Goal: Transaction & Acquisition: Purchase product/service

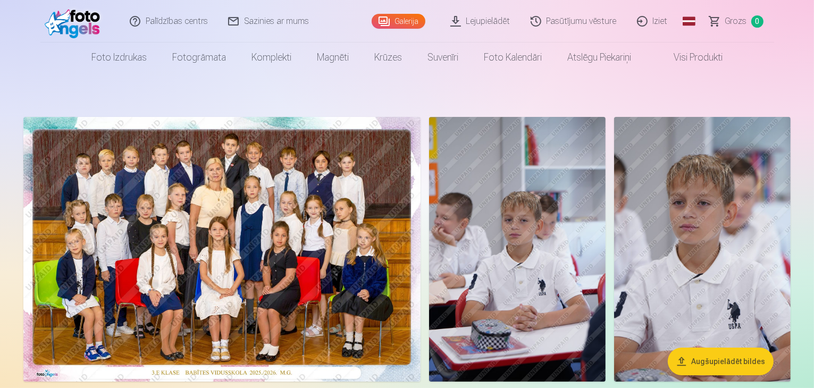
click at [345, 246] on img at bounding box center [221, 249] width 397 height 265
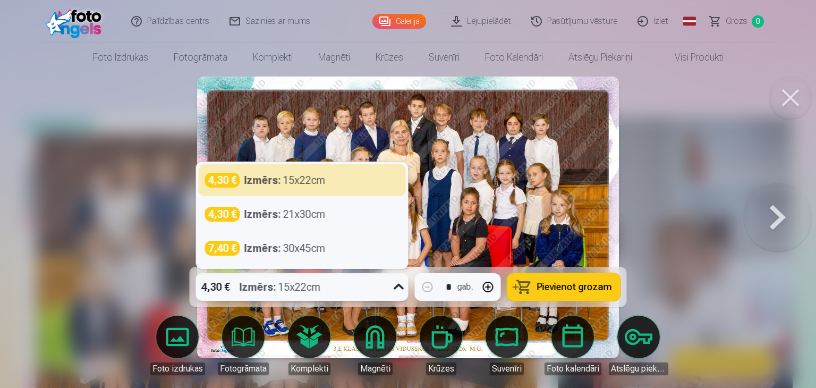
click at [390, 286] on div at bounding box center [399, 287] width 19 height 28
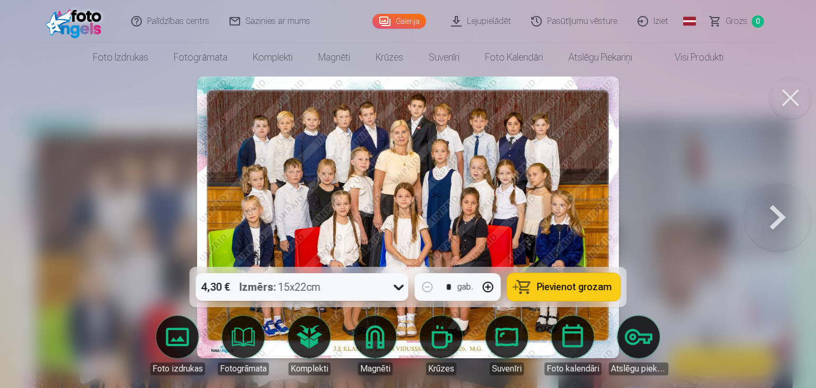
click at [390, 286] on div at bounding box center [399, 287] width 19 height 28
click at [573, 283] on span "Pievienot grozam" at bounding box center [574, 287] width 75 height 10
click at [785, 102] on button at bounding box center [791, 98] width 43 height 43
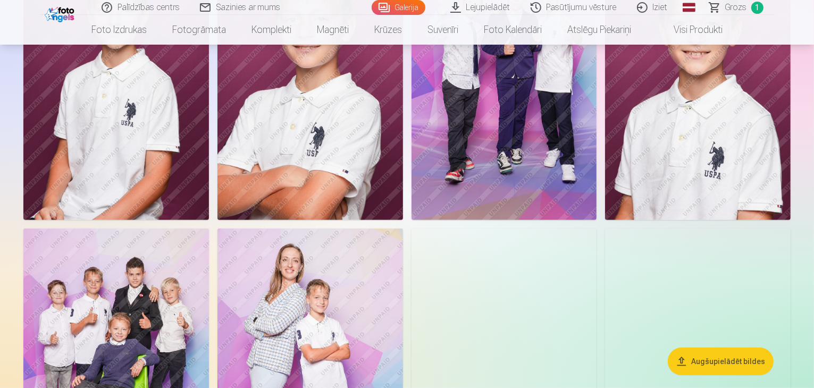
scroll to position [447, 0]
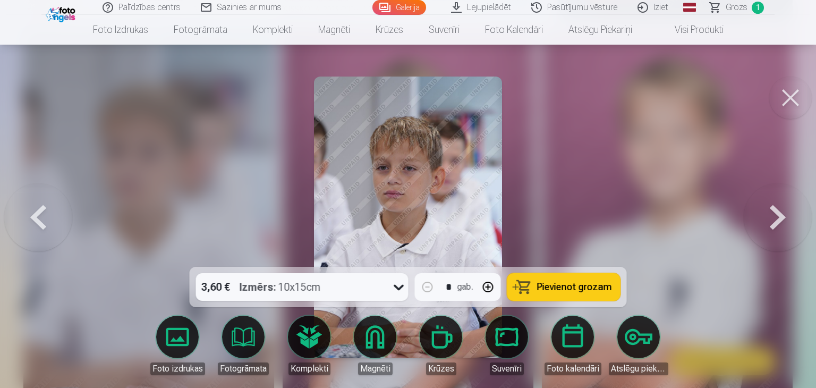
click at [576, 286] on span "Pievienot grozam" at bounding box center [574, 287] width 75 height 10
click at [33, 223] on button at bounding box center [38, 218] width 68 height 78
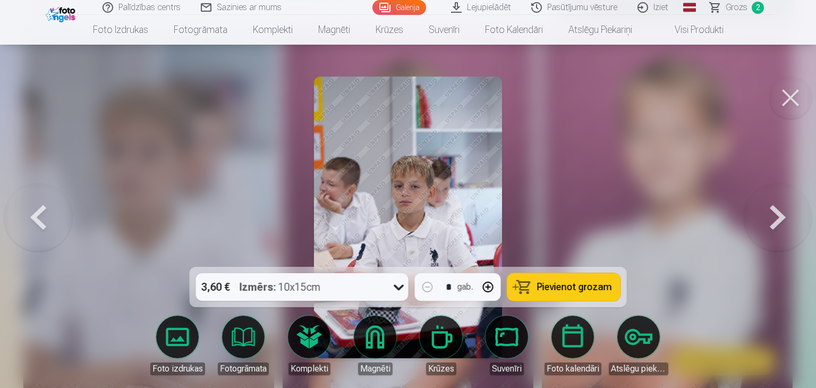
click at [33, 223] on button at bounding box center [38, 218] width 68 height 78
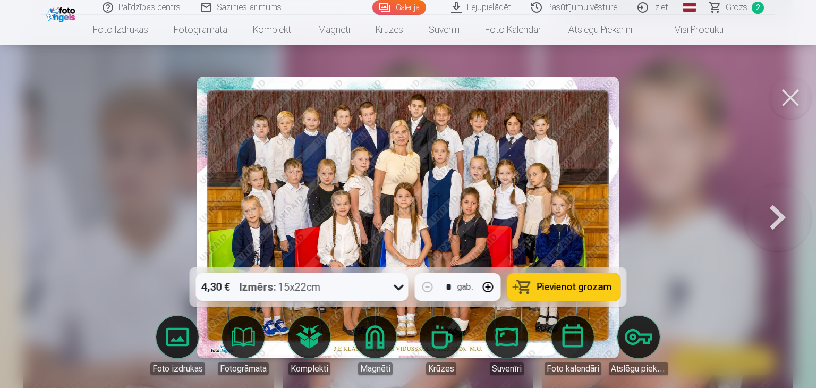
click at [758, 235] on button at bounding box center [778, 218] width 68 height 78
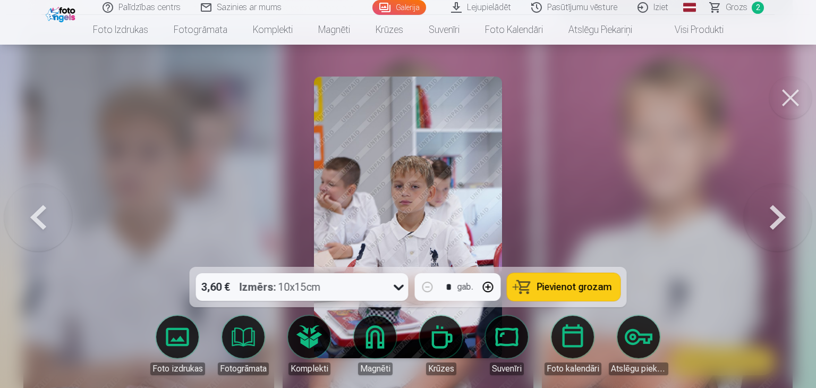
click at [758, 235] on button at bounding box center [778, 218] width 68 height 78
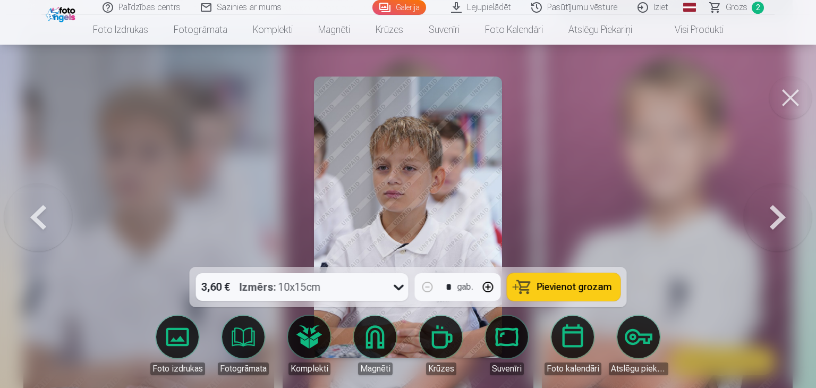
click at [758, 235] on button at bounding box center [778, 218] width 68 height 78
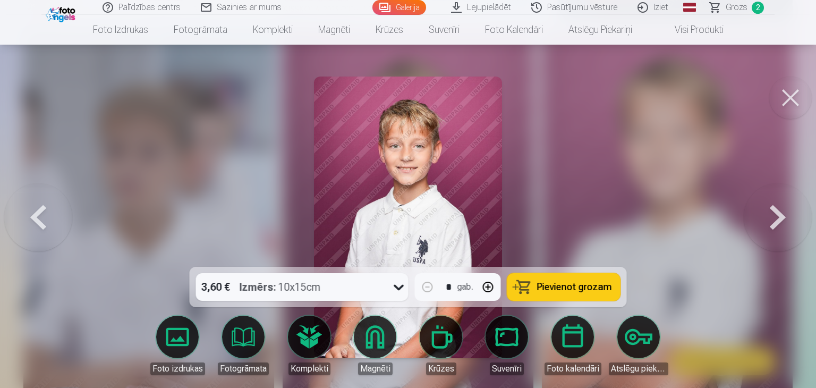
click at [758, 235] on button at bounding box center [778, 218] width 68 height 78
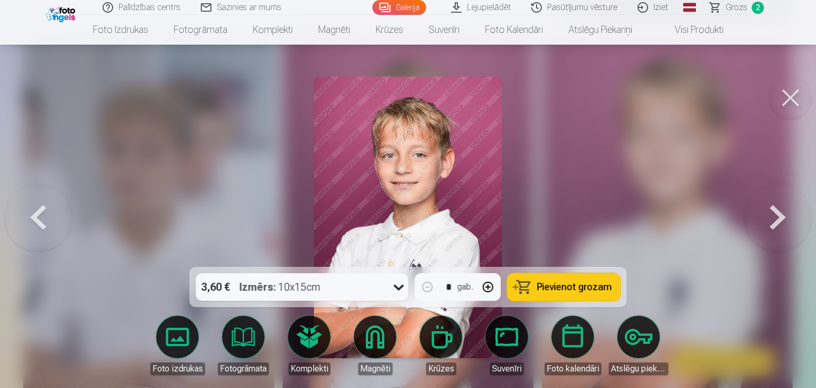
click at [792, 100] on button at bounding box center [791, 98] width 43 height 43
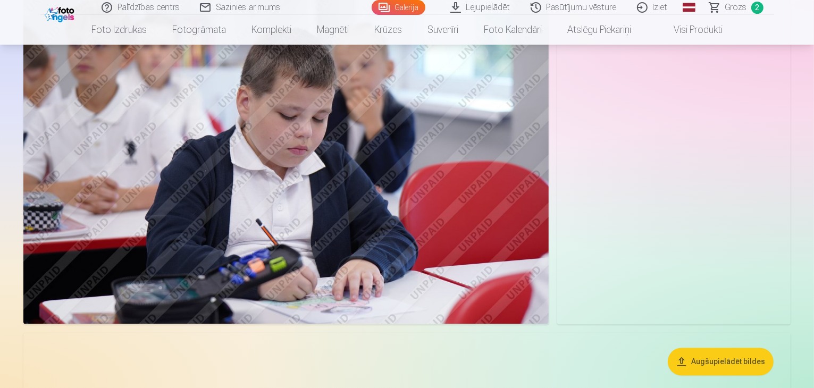
scroll to position [2166, 0]
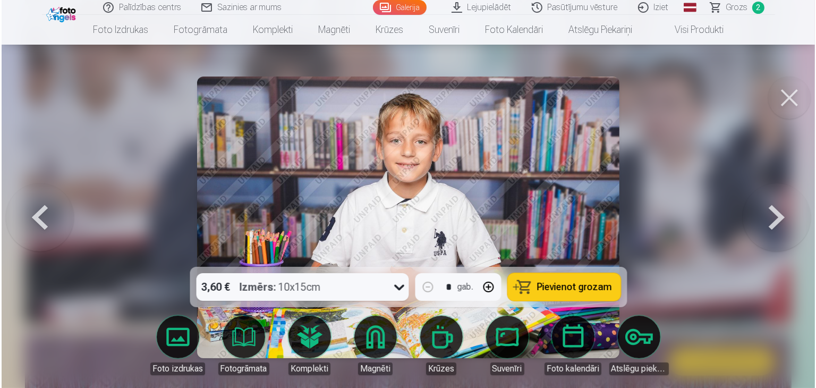
scroll to position [2171, 0]
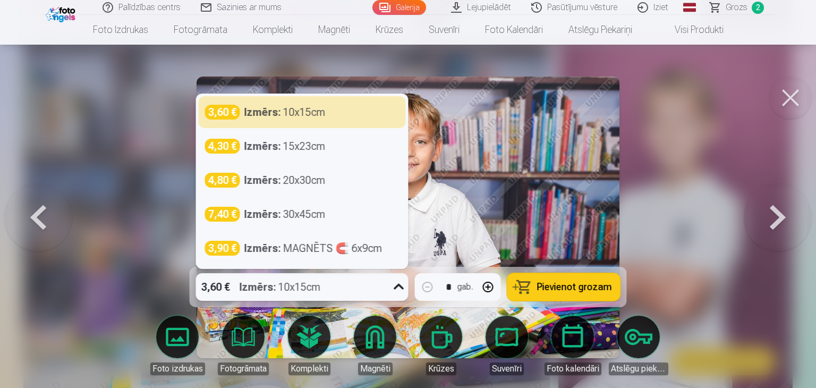
click at [394, 288] on icon at bounding box center [399, 286] width 17 height 17
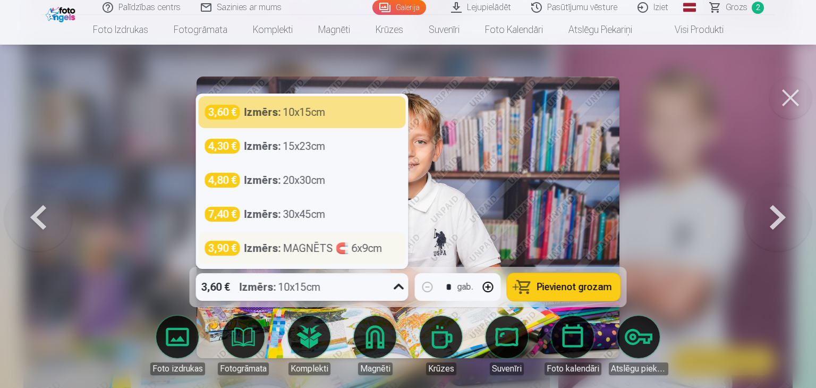
click at [310, 249] on div "Izmērs : MAGNĒTS 🧲 6x9cm" at bounding box center [313, 248] width 138 height 15
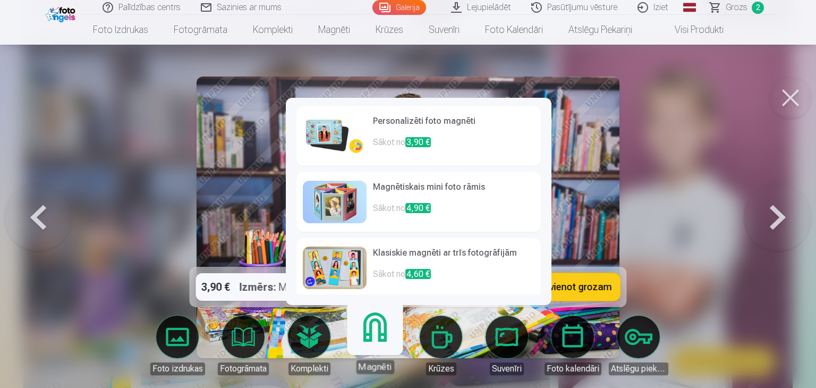
click at [376, 336] on link "Magnēti" at bounding box center [374, 340] width 65 height 65
click at [409, 136] on p "Sākot no 3,90 €" at bounding box center [454, 146] width 162 height 21
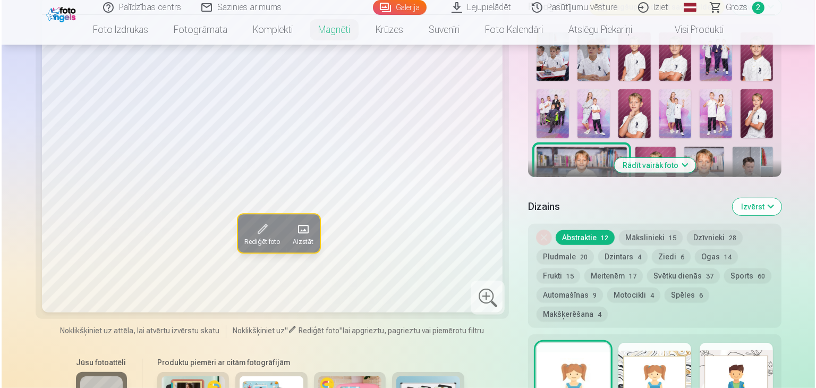
scroll to position [383, 0]
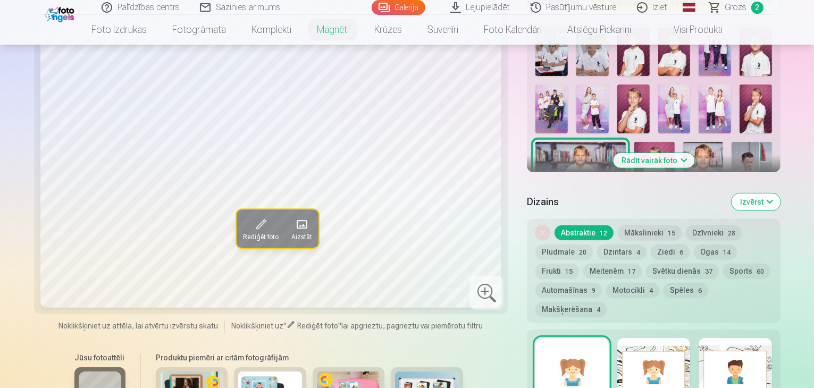
click at [251, 216] on span at bounding box center [259, 224] width 17 height 17
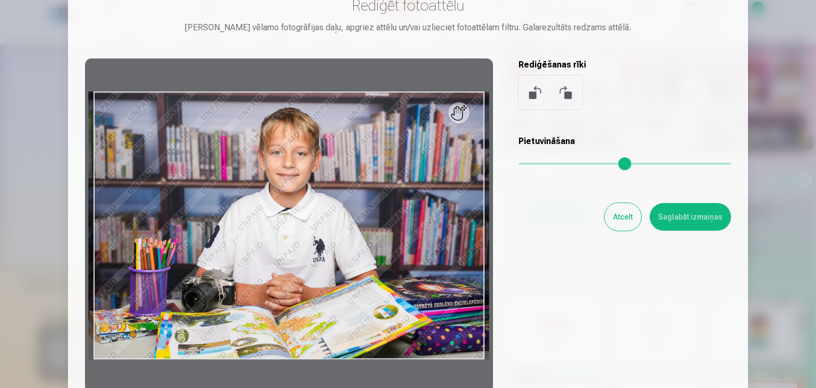
scroll to position [42, 0]
click at [530, 96] on button at bounding box center [536, 93] width 26 height 26
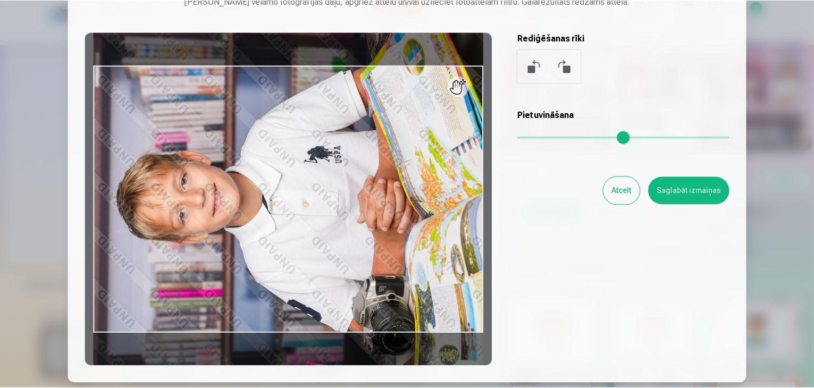
scroll to position [70, 0]
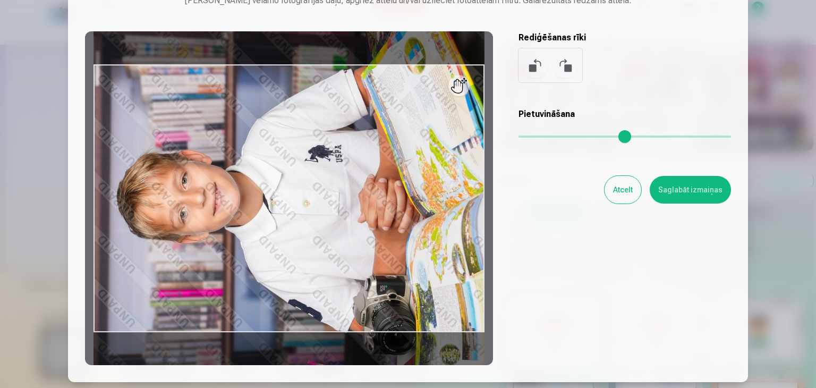
click at [681, 190] on button "Saglabāt izmaiņas" at bounding box center [690, 190] width 81 height 28
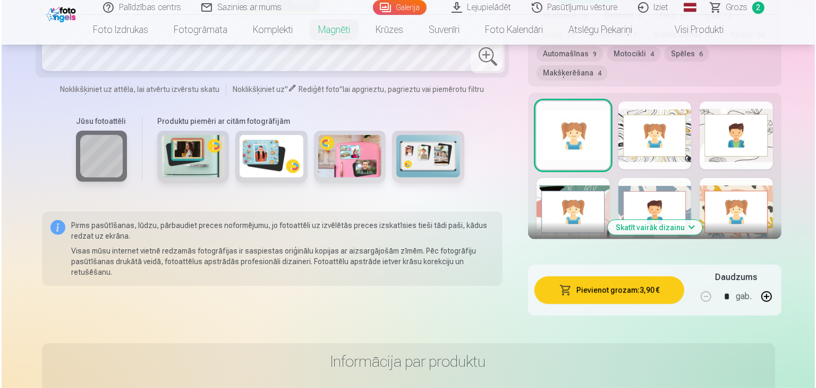
scroll to position [620, 0]
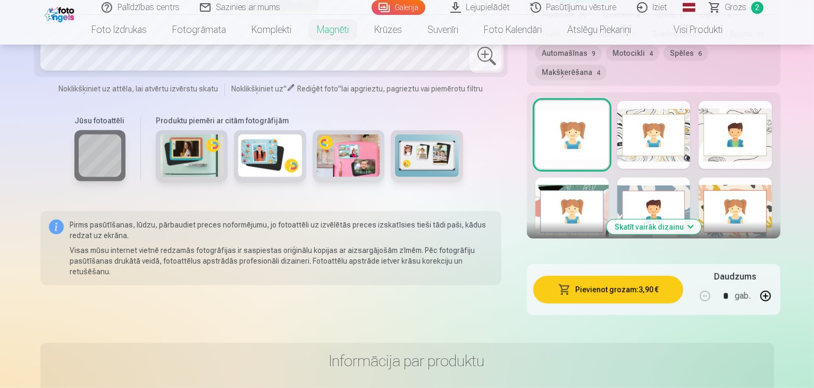
click at [614, 276] on button "Pievienot grozam : 3,90 €" at bounding box center [608, 290] width 150 height 28
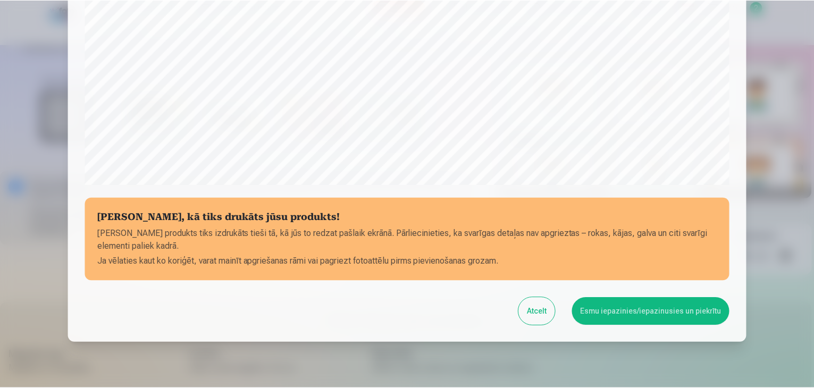
scroll to position [357, 0]
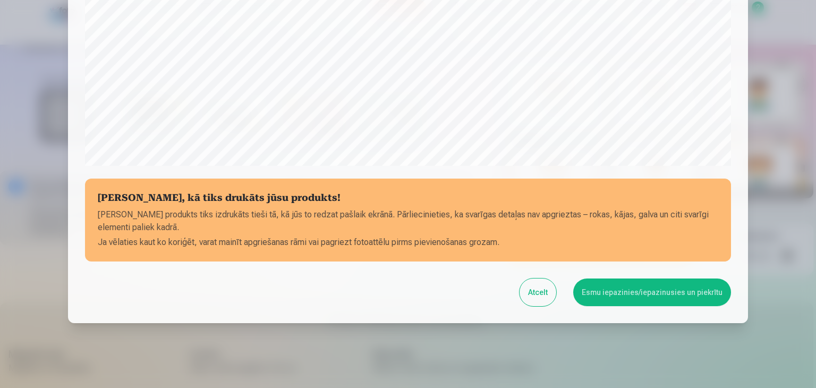
click at [642, 298] on button "Esmu iepazinies/iepazinusies un piekrītu" at bounding box center [652, 292] width 158 height 28
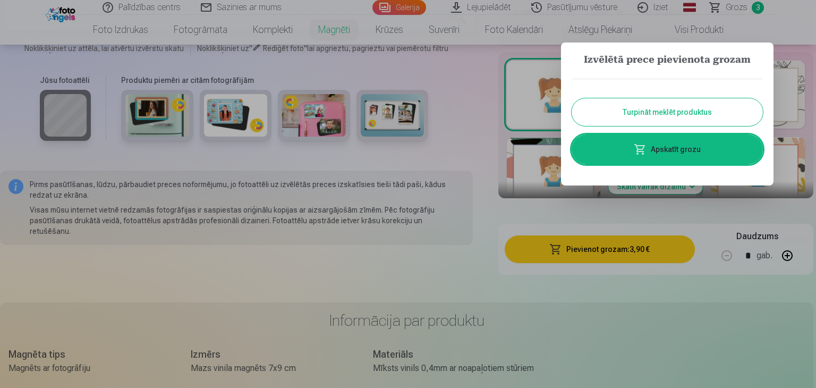
click at [669, 109] on button "Turpināt meklēt produktus" at bounding box center [667, 112] width 191 height 28
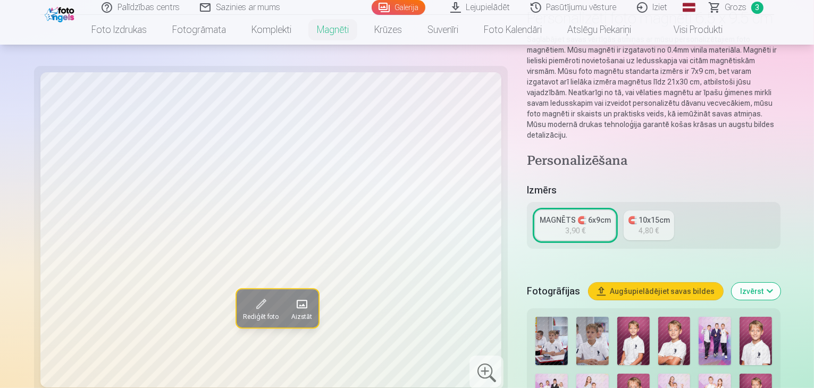
scroll to position [0, 0]
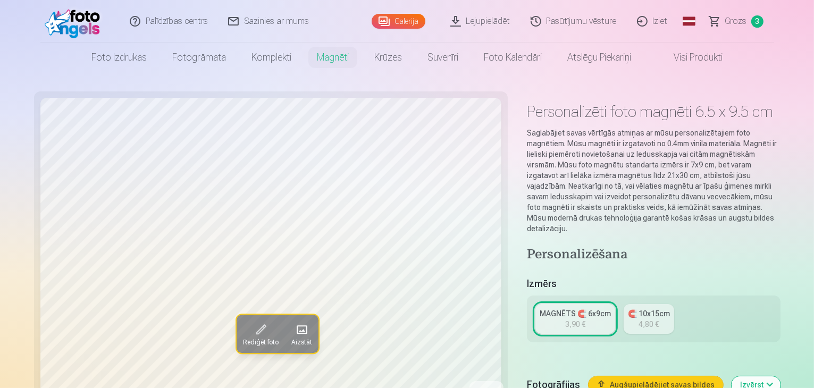
click at [71, 27] on img at bounding box center [75, 21] width 61 height 34
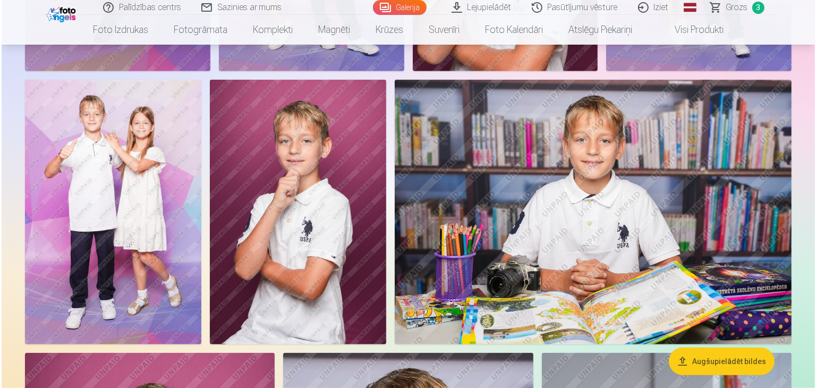
scroll to position [884, 0]
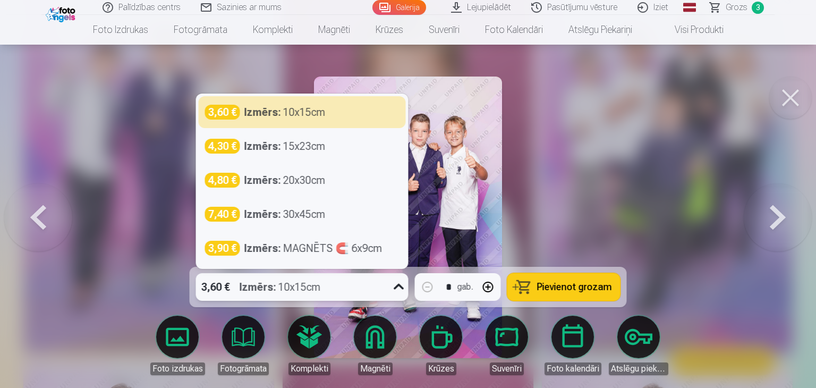
click at [393, 288] on icon at bounding box center [399, 286] width 17 height 17
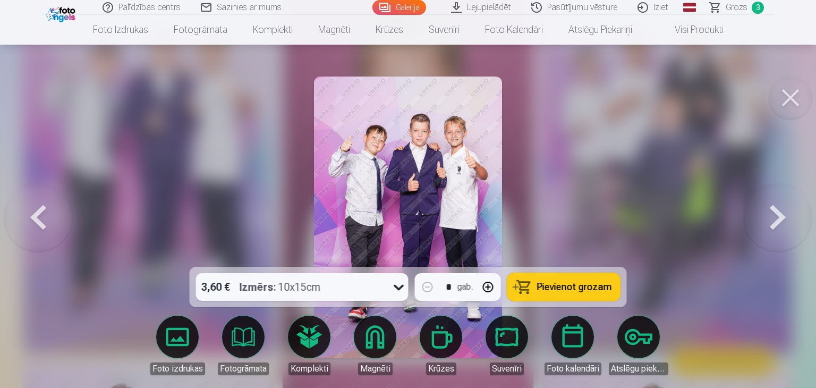
click at [646, 201] on div at bounding box center [408, 194] width 816 height 388
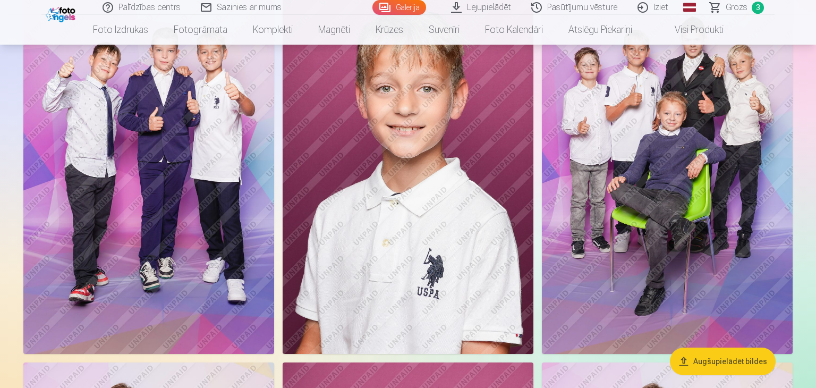
scroll to position [882, 0]
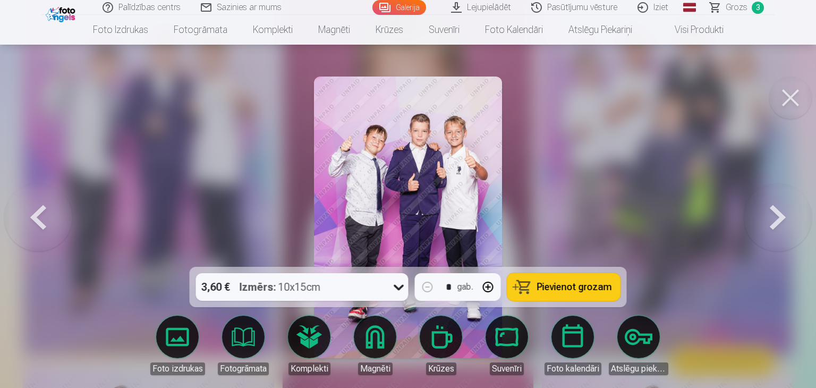
click at [582, 290] on span "Pievienot grozam" at bounding box center [574, 287] width 75 height 10
click at [780, 214] on button at bounding box center [778, 218] width 68 height 78
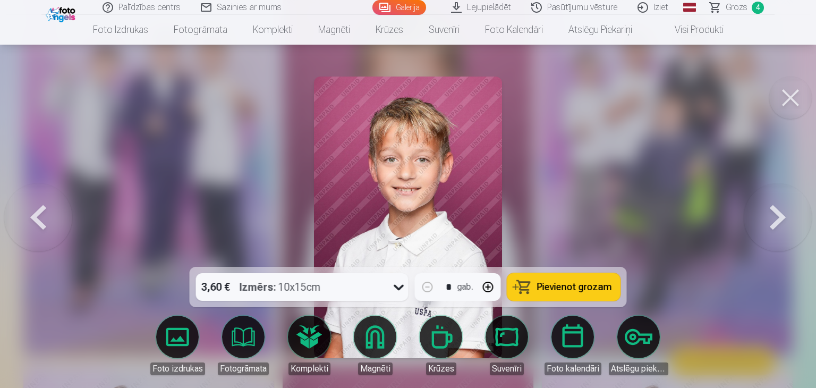
click at [780, 214] on button at bounding box center [778, 218] width 68 height 78
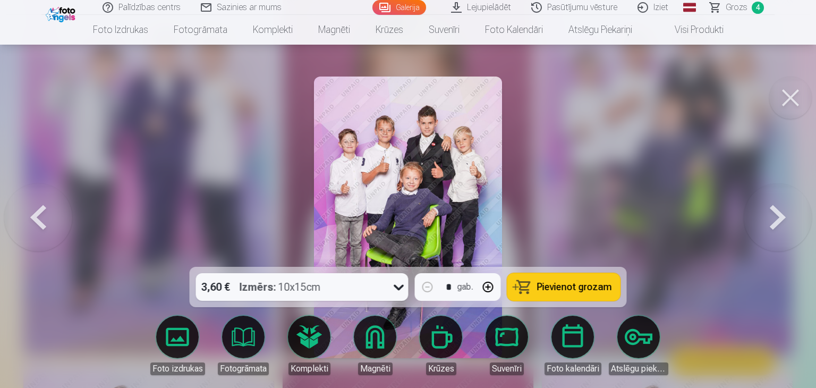
click at [567, 287] on span "Pievienot grozam" at bounding box center [574, 287] width 75 height 10
click at [784, 224] on button at bounding box center [778, 218] width 68 height 78
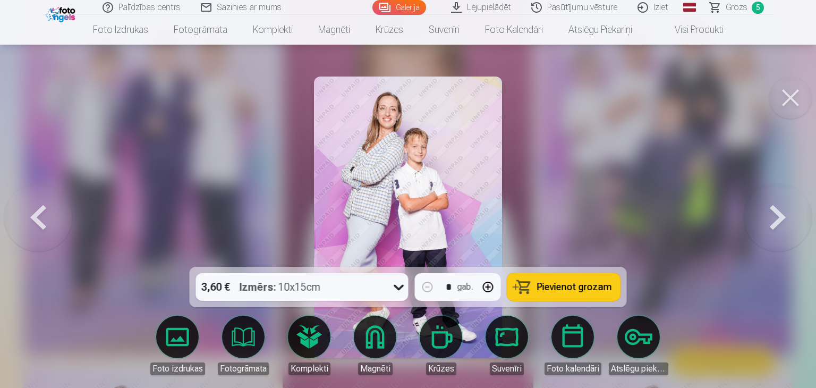
click at [565, 286] on span "Pievienot grozam" at bounding box center [574, 287] width 75 height 10
click at [785, 227] on button at bounding box center [778, 218] width 68 height 78
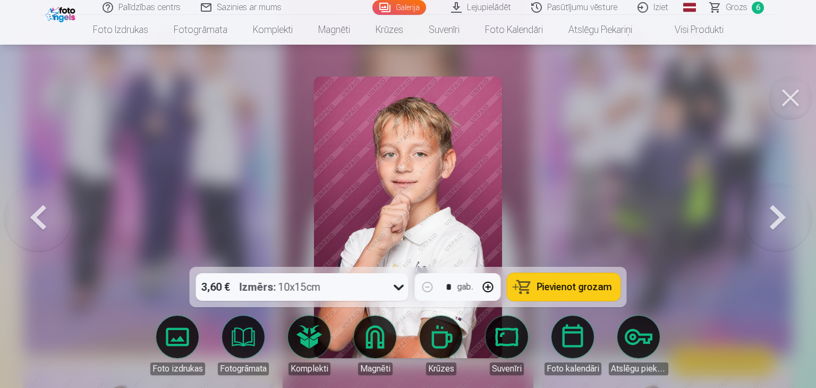
click at [785, 227] on button at bounding box center [778, 218] width 68 height 78
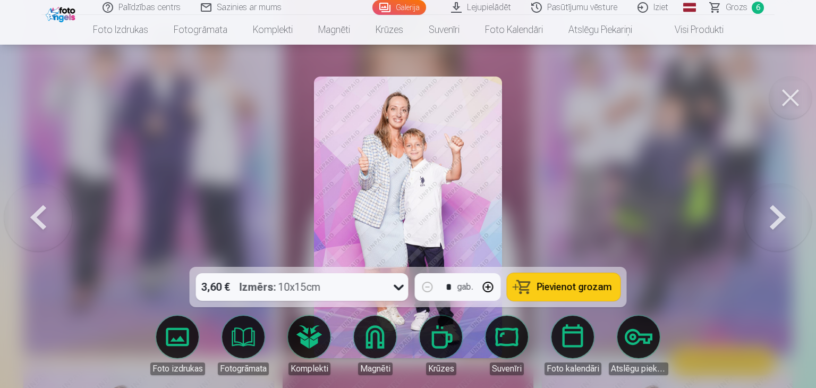
click at [785, 227] on button at bounding box center [778, 218] width 68 height 78
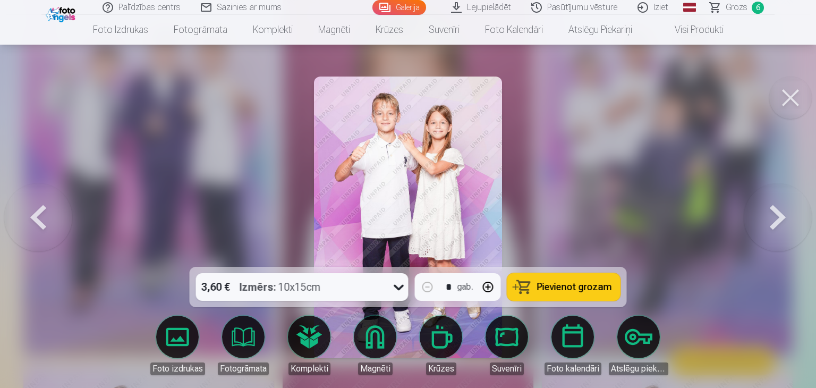
click at [557, 288] on span "Pievienot grozam" at bounding box center [574, 287] width 75 height 10
click at [774, 224] on button at bounding box center [778, 218] width 68 height 78
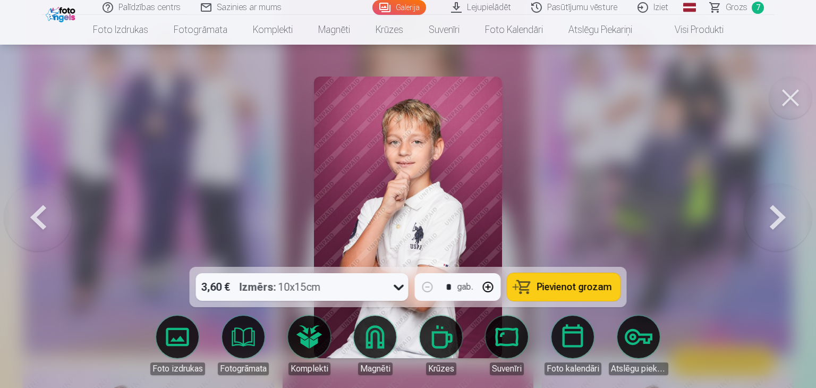
click at [774, 224] on button at bounding box center [778, 218] width 68 height 78
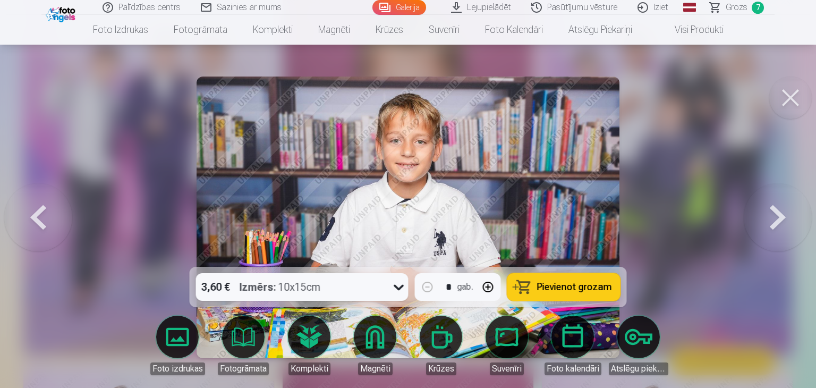
click at [48, 221] on button at bounding box center [38, 218] width 68 height 78
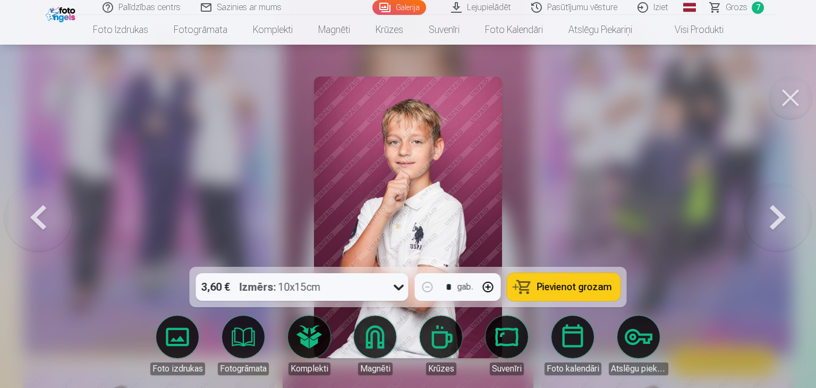
click at [766, 219] on button at bounding box center [778, 218] width 68 height 78
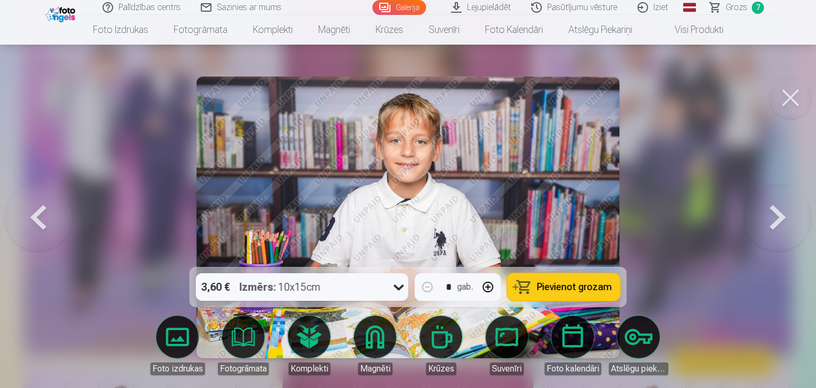
click at [766, 219] on button at bounding box center [778, 218] width 68 height 78
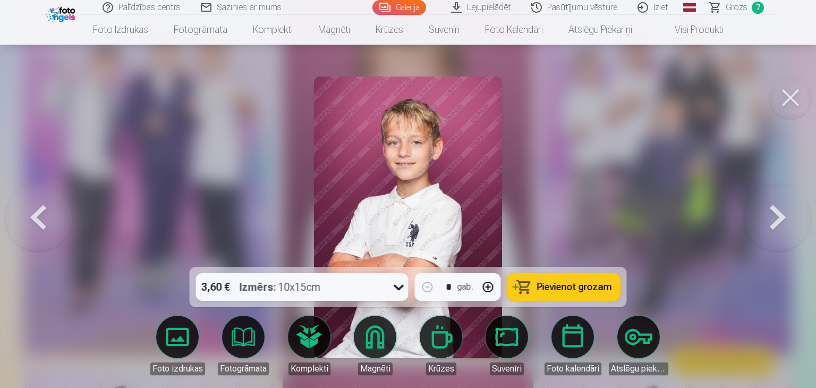
click at [766, 219] on button at bounding box center [778, 218] width 68 height 78
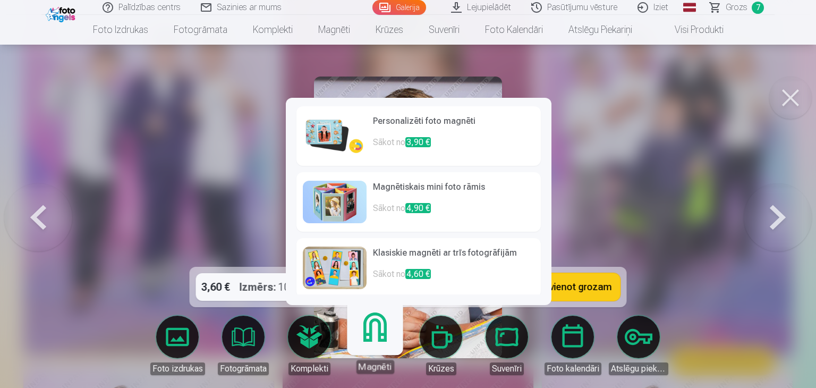
click at [379, 335] on link "Magnēti" at bounding box center [374, 340] width 65 height 65
click at [458, 147] on p "Sākot no 3,90 €" at bounding box center [454, 146] width 162 height 21
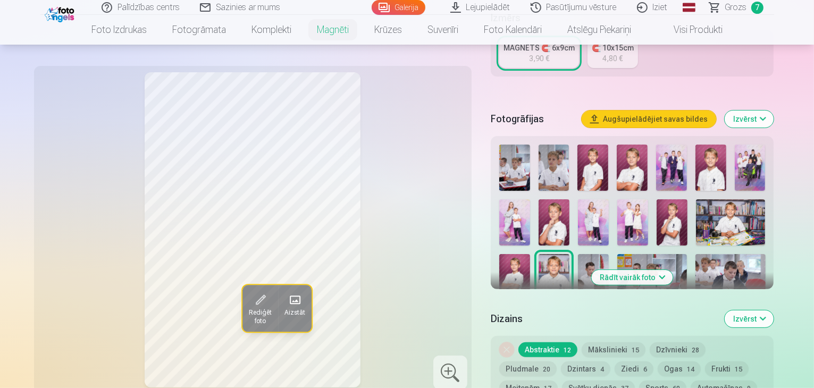
scroll to position [242, 0]
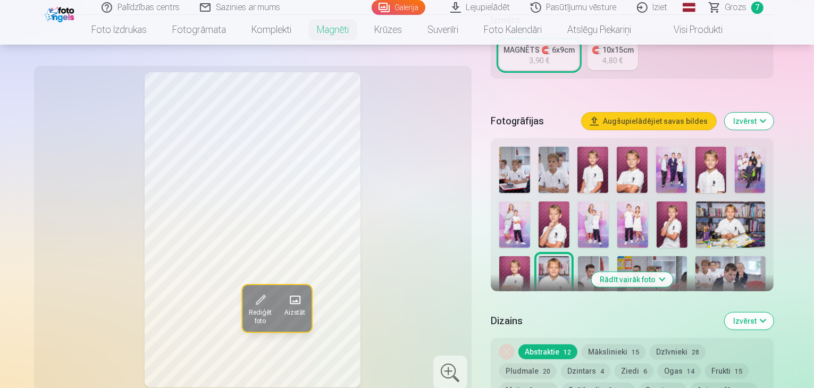
click at [538, 212] on img at bounding box center [553, 224] width 31 height 46
click at [656, 214] on img at bounding box center [671, 224] width 31 height 46
click at [705, 164] on img at bounding box center [710, 170] width 31 height 46
click at [595, 168] on img at bounding box center [592, 170] width 31 height 46
click at [637, 159] on img at bounding box center [631, 170] width 31 height 46
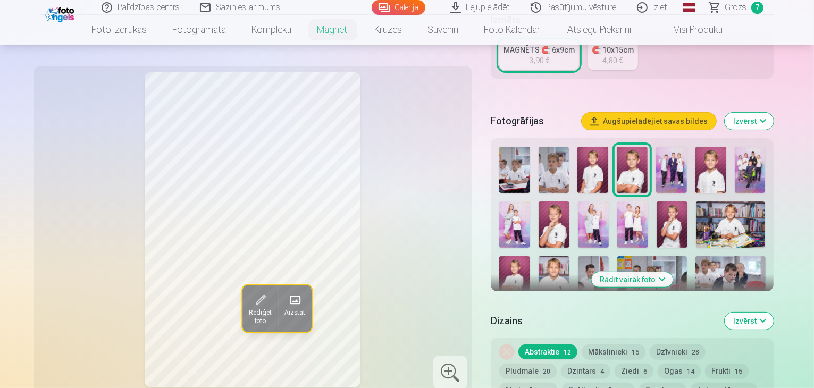
click at [702, 215] on img at bounding box center [731, 224] width 70 height 46
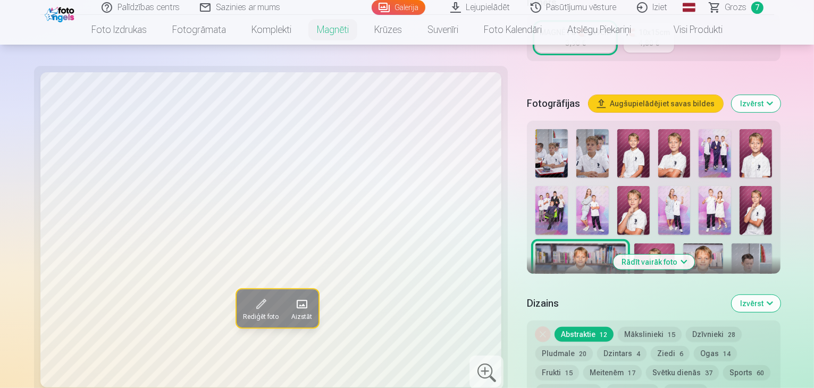
scroll to position [283, 0]
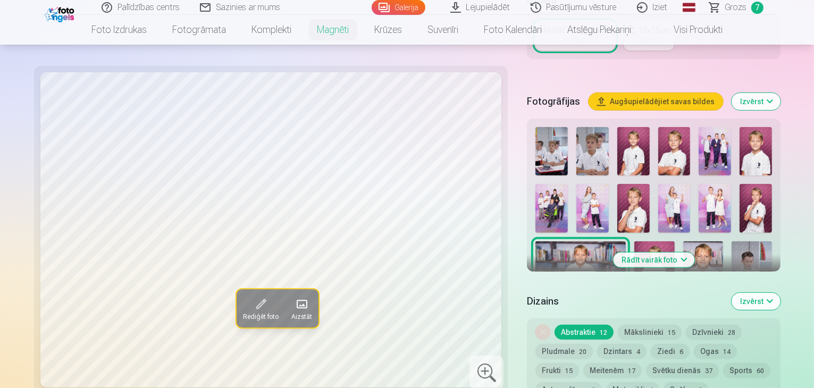
click at [580, 310] on img at bounding box center [580, 340] width 90 height 60
click at [731, 241] on img at bounding box center [751, 271] width 40 height 60
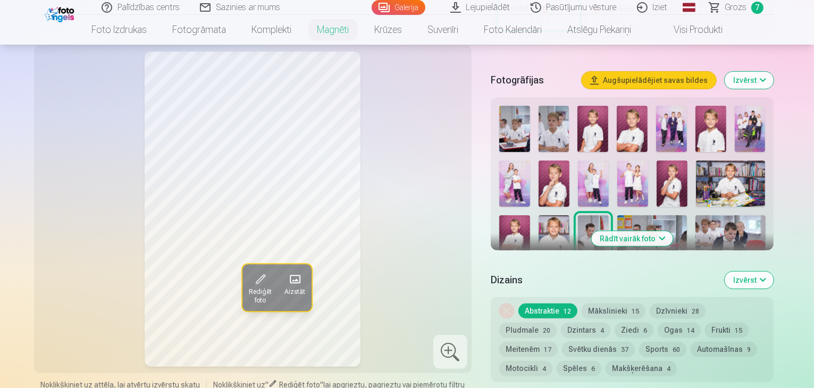
click at [695, 215] on img at bounding box center [730, 238] width 70 height 46
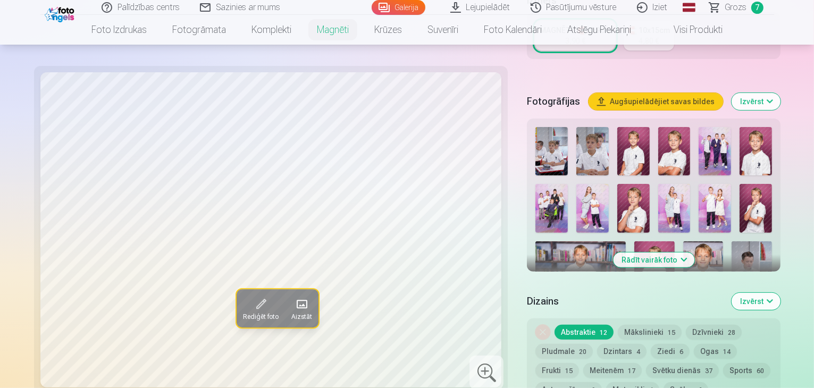
click at [732, 310] on img at bounding box center [752, 340] width 40 height 60
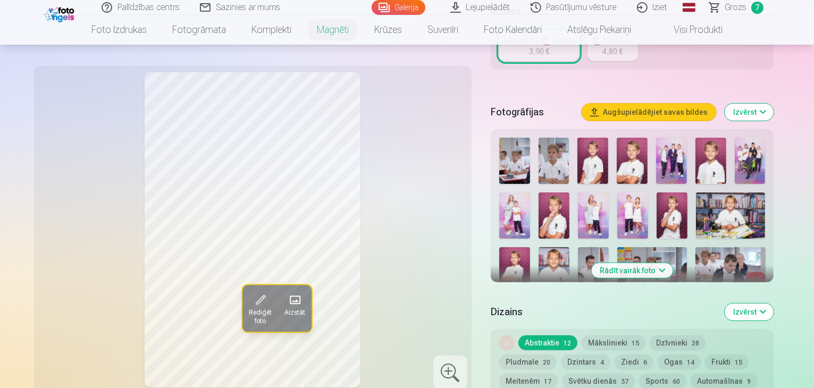
scroll to position [251, 0]
click at [561, 146] on img at bounding box center [553, 161] width 31 height 46
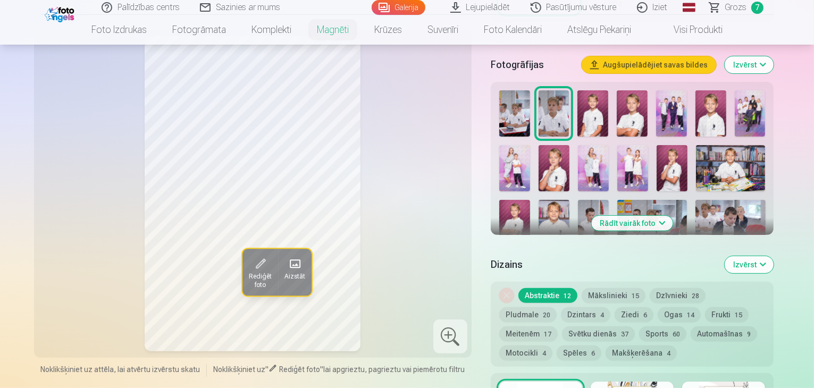
scroll to position [288, 0]
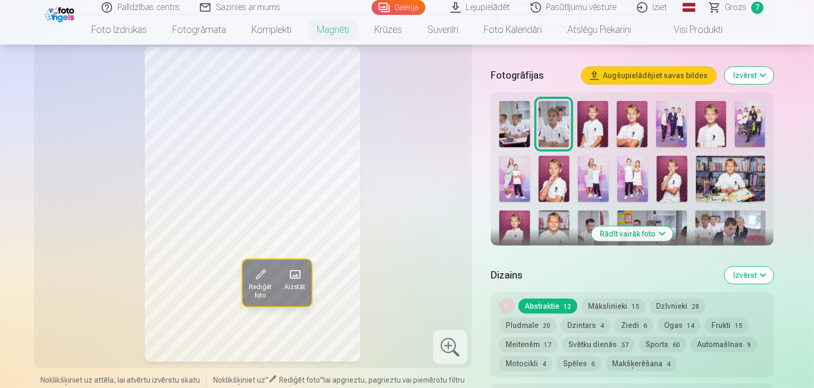
click at [696, 156] on img at bounding box center [731, 179] width 70 height 46
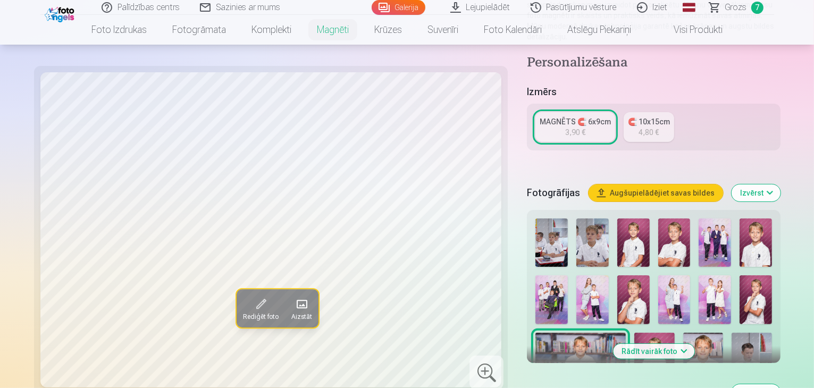
scroll to position [189, 0]
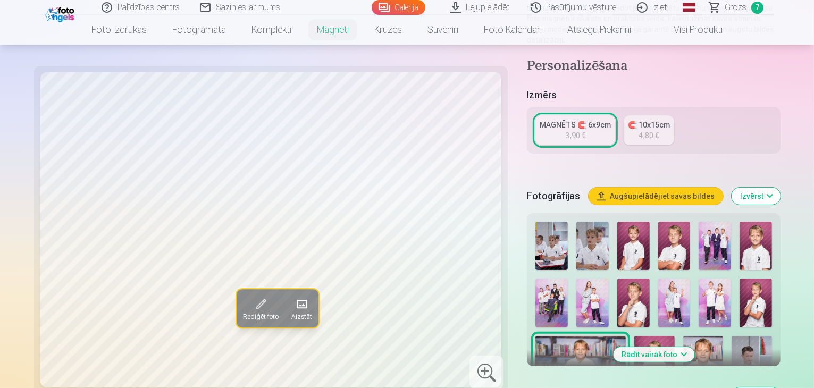
click at [734, 15] on li "Visi produkti" at bounding box center [689, 30] width 91 height 30
click at [736, 6] on span "Grozs" at bounding box center [736, 7] width 22 height 13
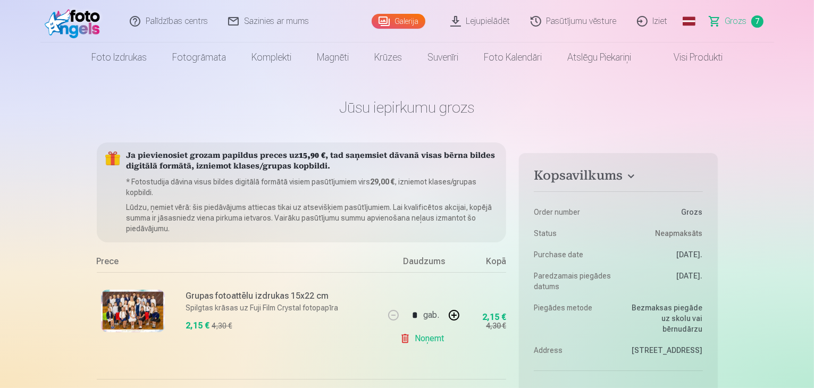
click at [81, 14] on img at bounding box center [75, 21] width 61 height 34
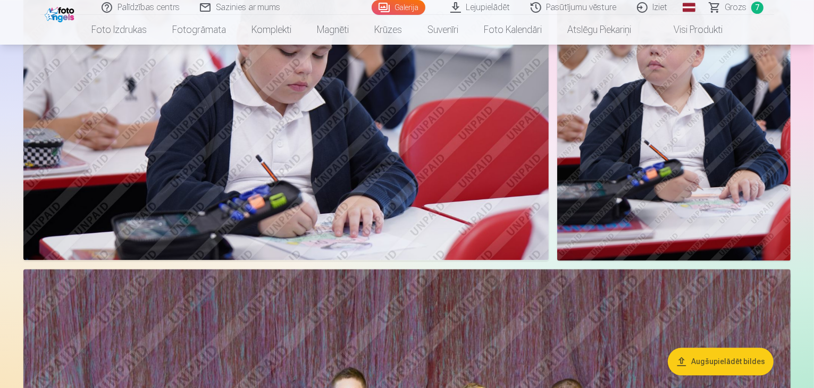
scroll to position [2230, 0]
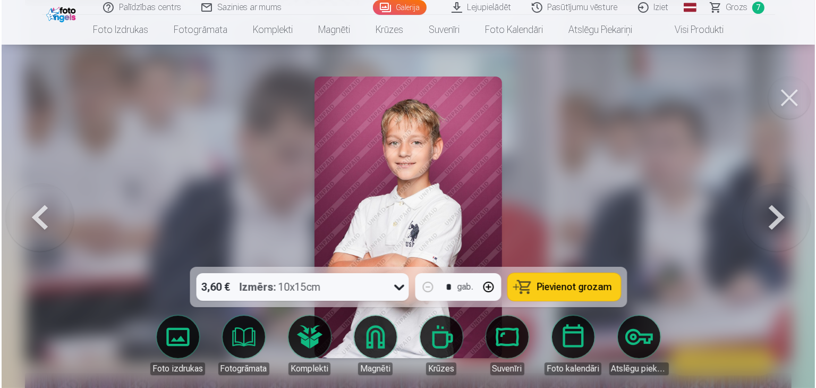
scroll to position [2131, 0]
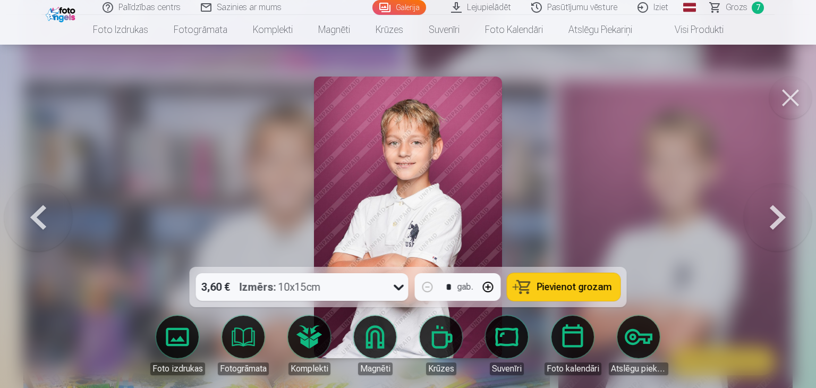
click at [568, 285] on span "Pievienot grozam" at bounding box center [574, 287] width 75 height 10
click at [738, 9] on span "Grozs" at bounding box center [737, 7] width 22 height 13
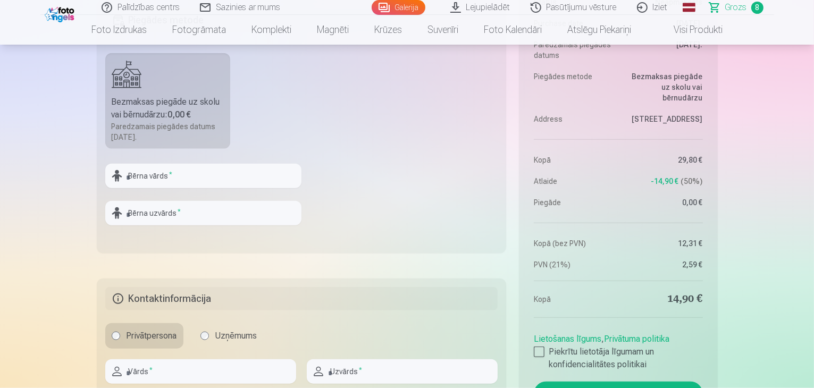
scroll to position [1235, 0]
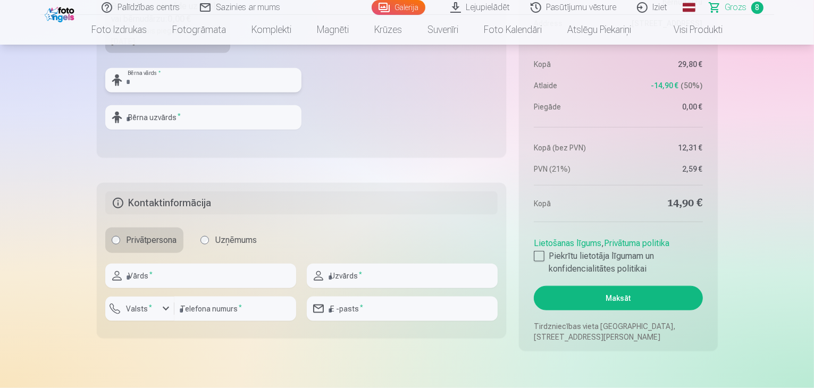
click at [234, 80] on input "text" at bounding box center [203, 80] width 196 height 24
type input "*****"
click at [204, 118] on input "text" at bounding box center [203, 117] width 196 height 24
type input "**********"
click at [208, 280] on input "text" at bounding box center [200, 276] width 191 height 24
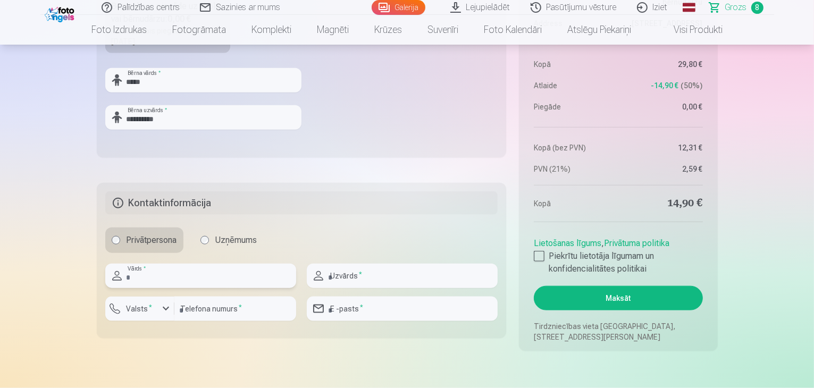
type input "******"
type input "*********"
click at [216, 316] on input "number" at bounding box center [235, 309] width 122 height 24
type input "********"
click at [366, 310] on input "email" at bounding box center [402, 309] width 191 height 24
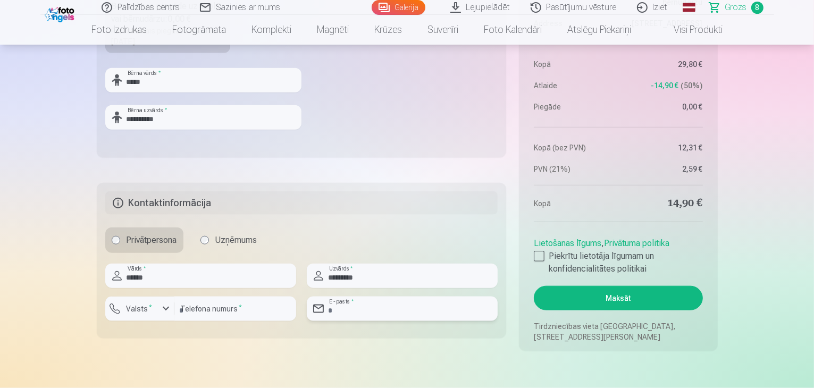
type input "**********"
click at [150, 305] on label "Valsts *" at bounding box center [139, 308] width 35 height 11
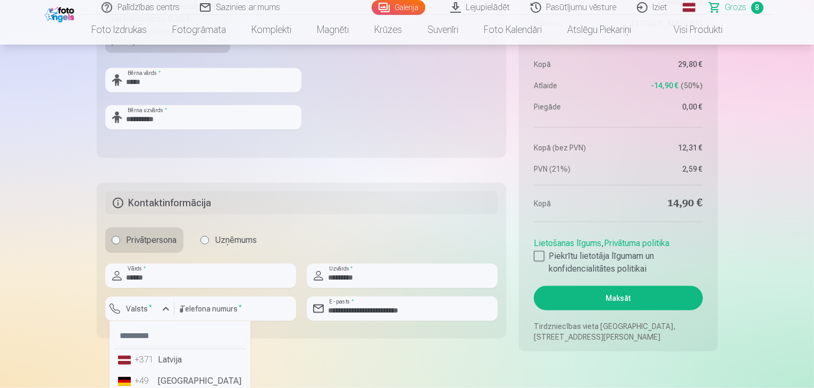
click at [158, 366] on li "+371 Latvija" at bounding box center [180, 359] width 132 height 21
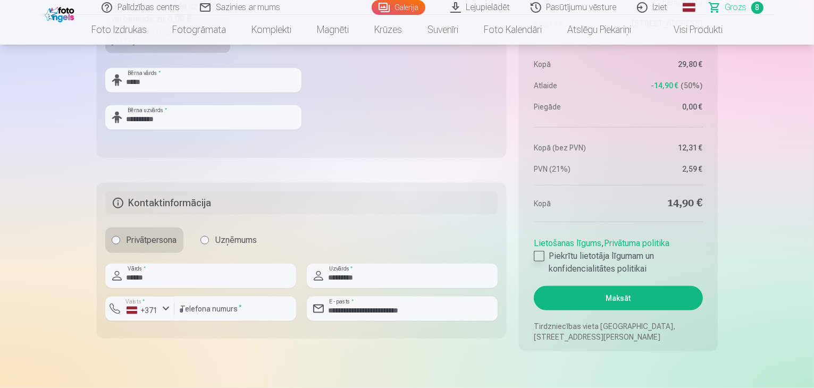
click at [539, 253] on div at bounding box center [539, 256] width 11 height 11
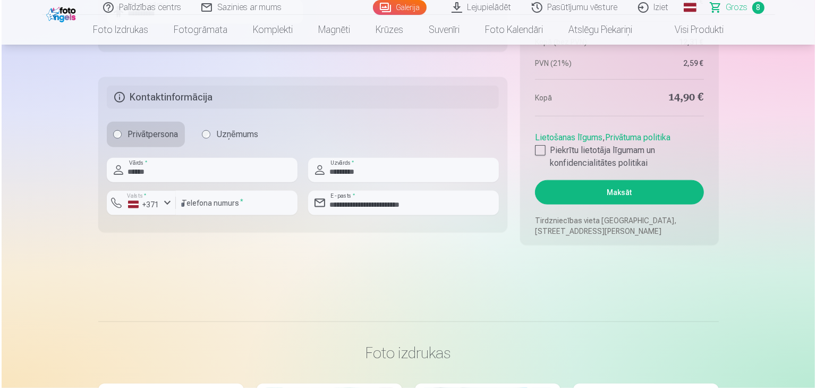
scroll to position [1341, 0]
click at [621, 196] on button "Maksāt" at bounding box center [618, 192] width 168 height 24
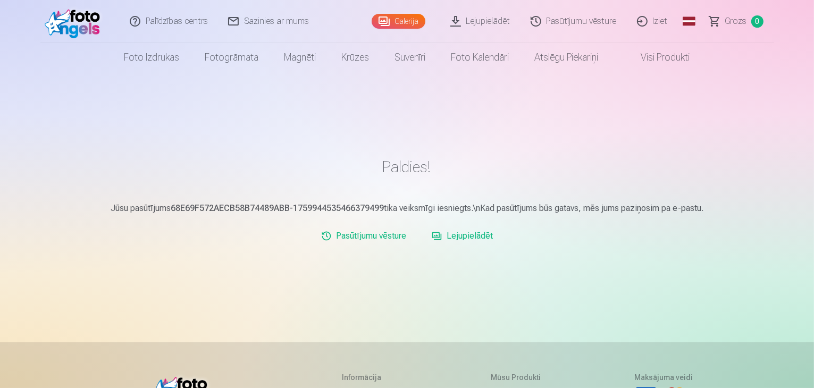
click at [660, 21] on link "Iziet" at bounding box center [652, 21] width 51 height 43
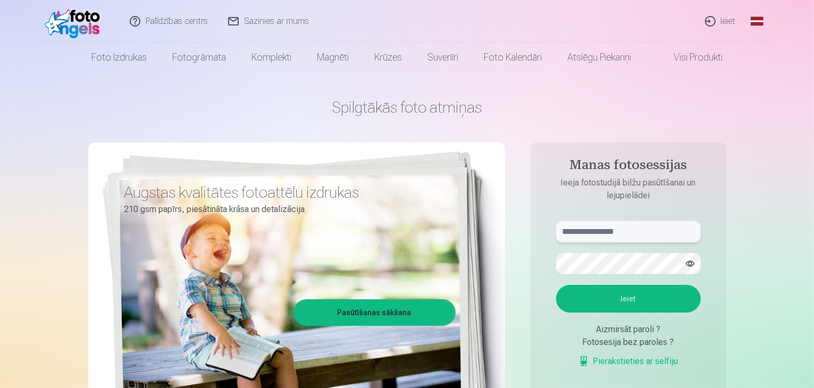
click at [580, 229] on input "text" at bounding box center [628, 231] width 145 height 21
drag, startPoint x: 650, startPoint y: 235, endPoint x: 612, endPoint y: 236, distance: 38.3
click at [612, 236] on input "**********" at bounding box center [628, 231] width 145 height 21
type input "**********"
click at [631, 301] on button "Ieiet" at bounding box center [628, 299] width 145 height 28
